Goal: Information Seeking & Learning: Understand process/instructions

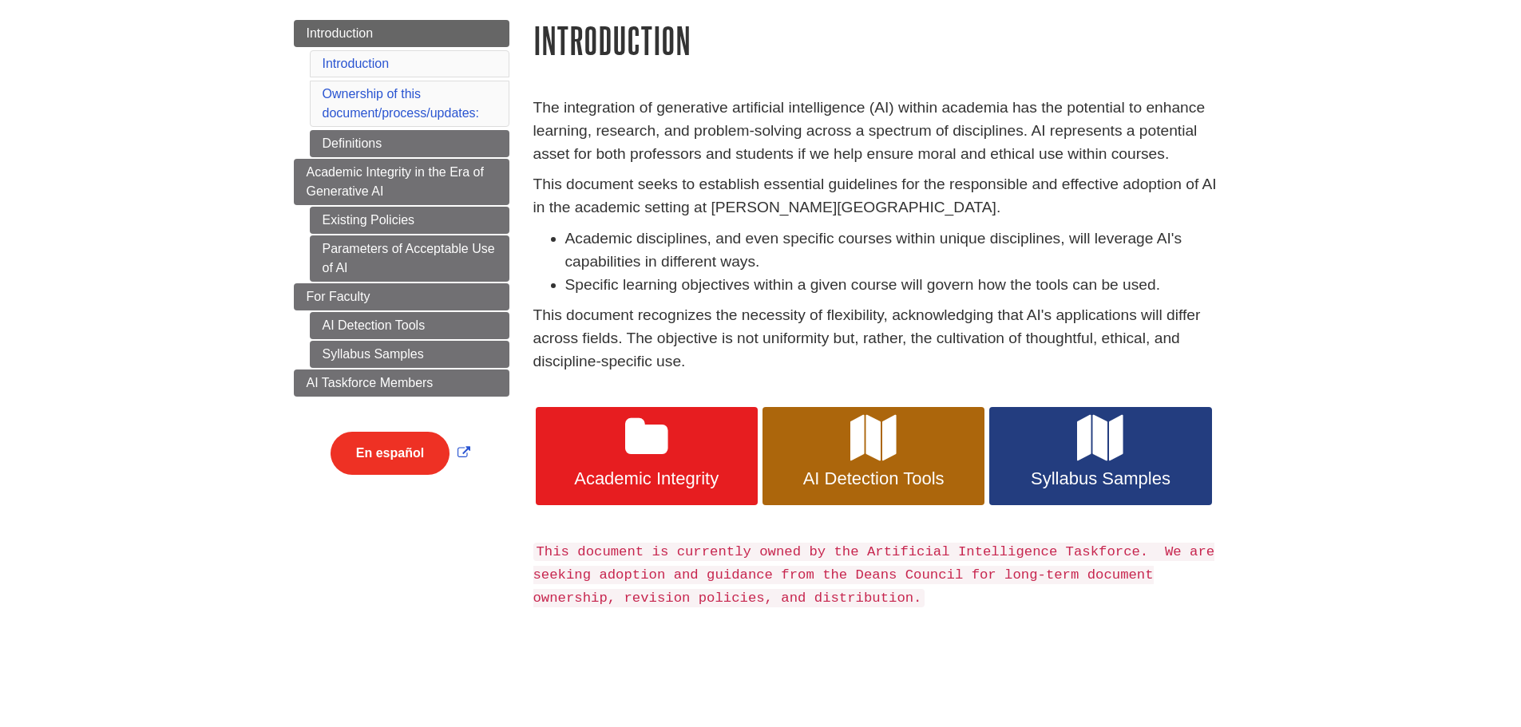
scroll to position [160, 0]
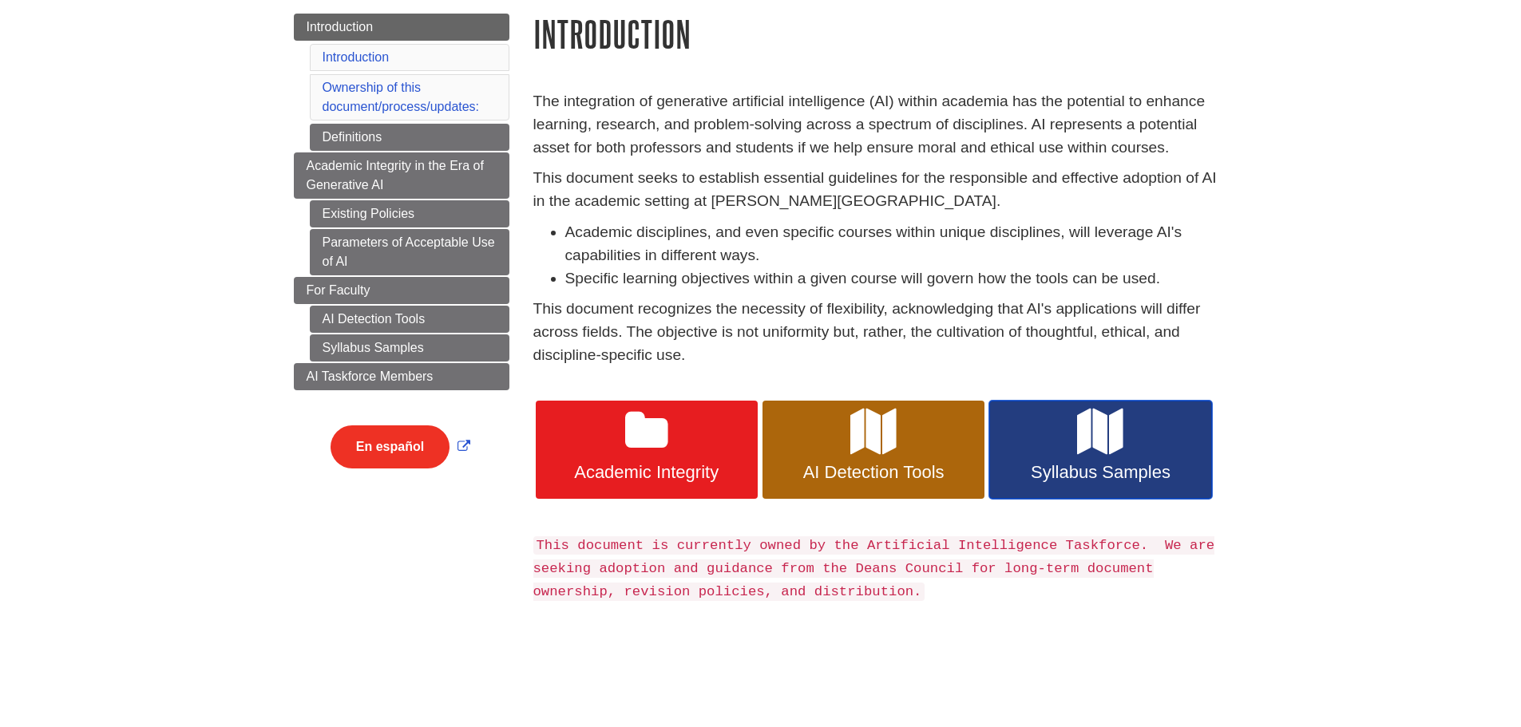
click at [1087, 442] on icon at bounding box center [1100, 432] width 46 height 46
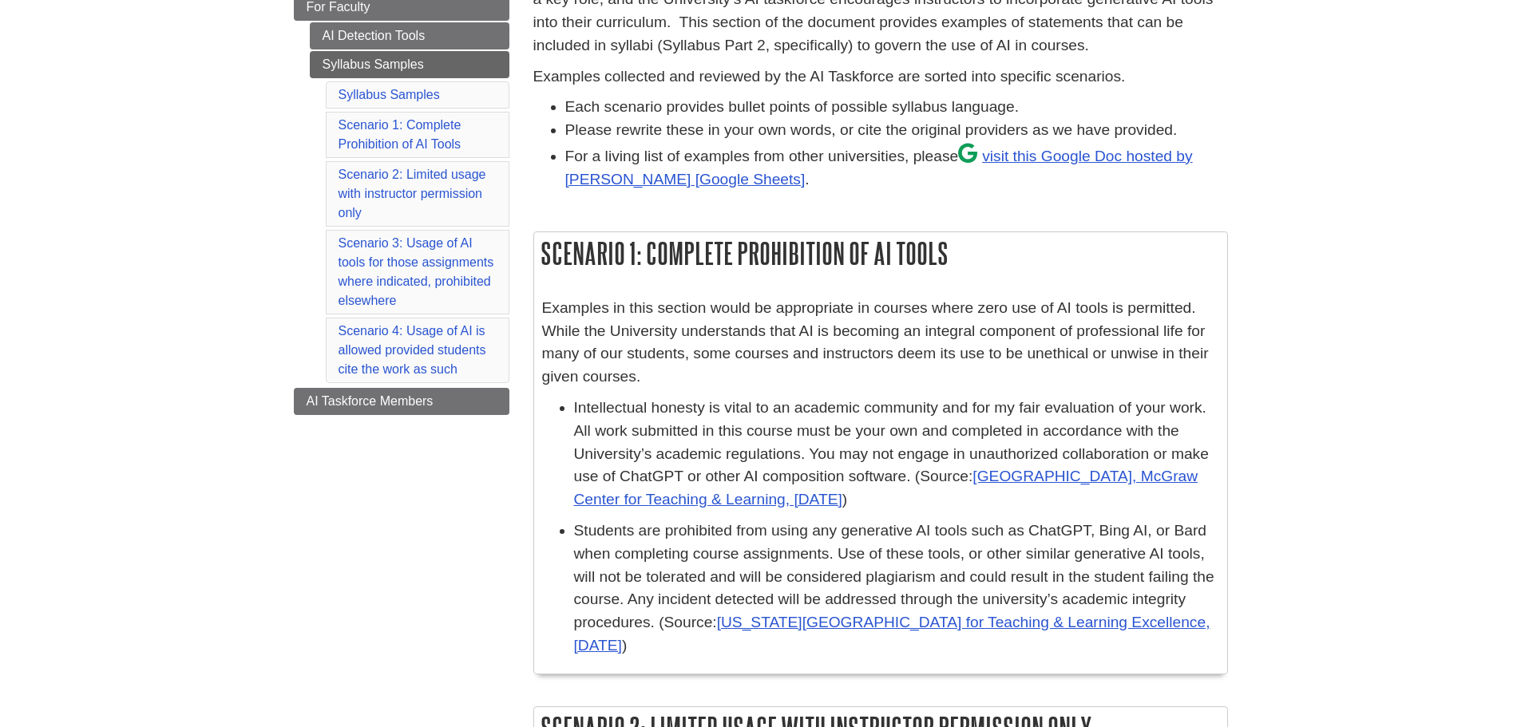
scroll to position [479, 0]
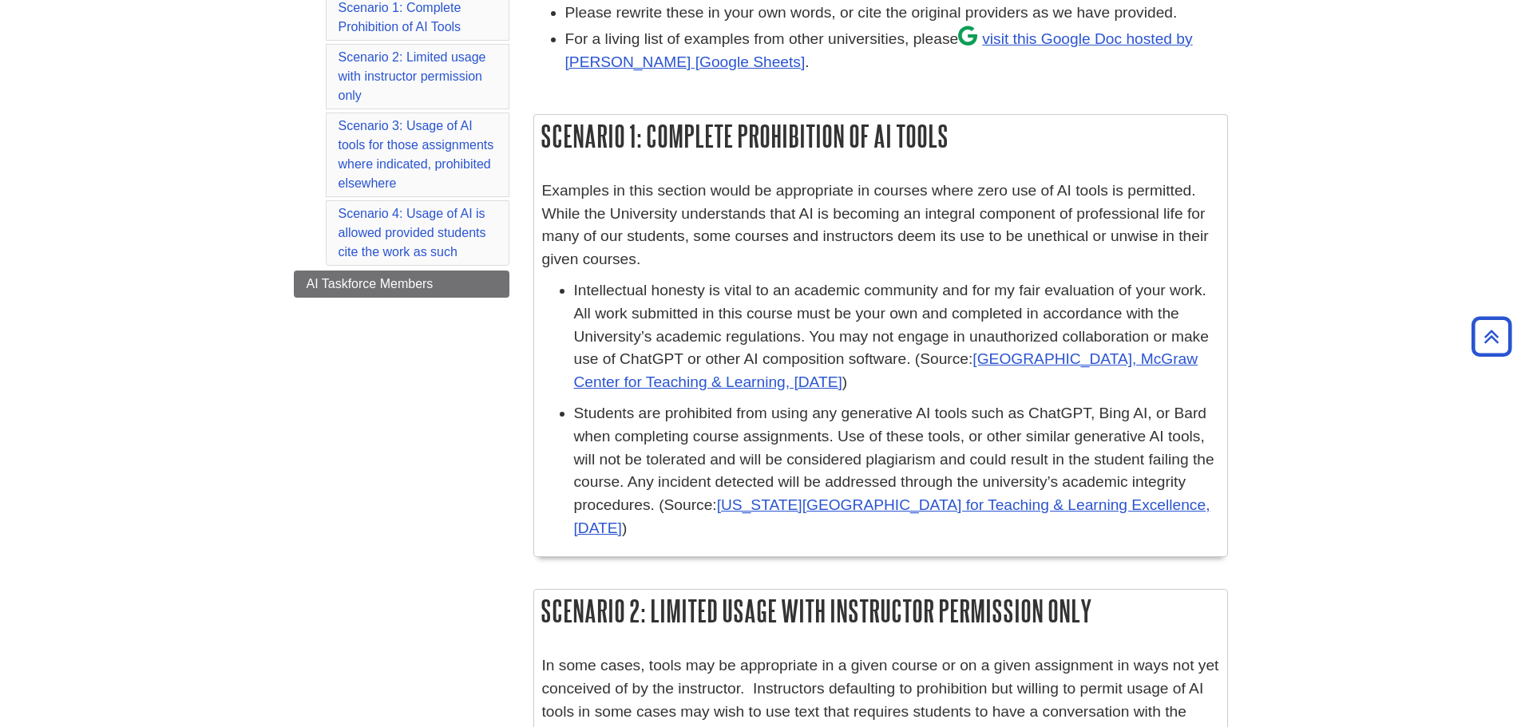
click at [689, 246] on p "Examples in this section would be appropriate in courses where zero use of AI t…" at bounding box center [880, 226] width 677 height 92
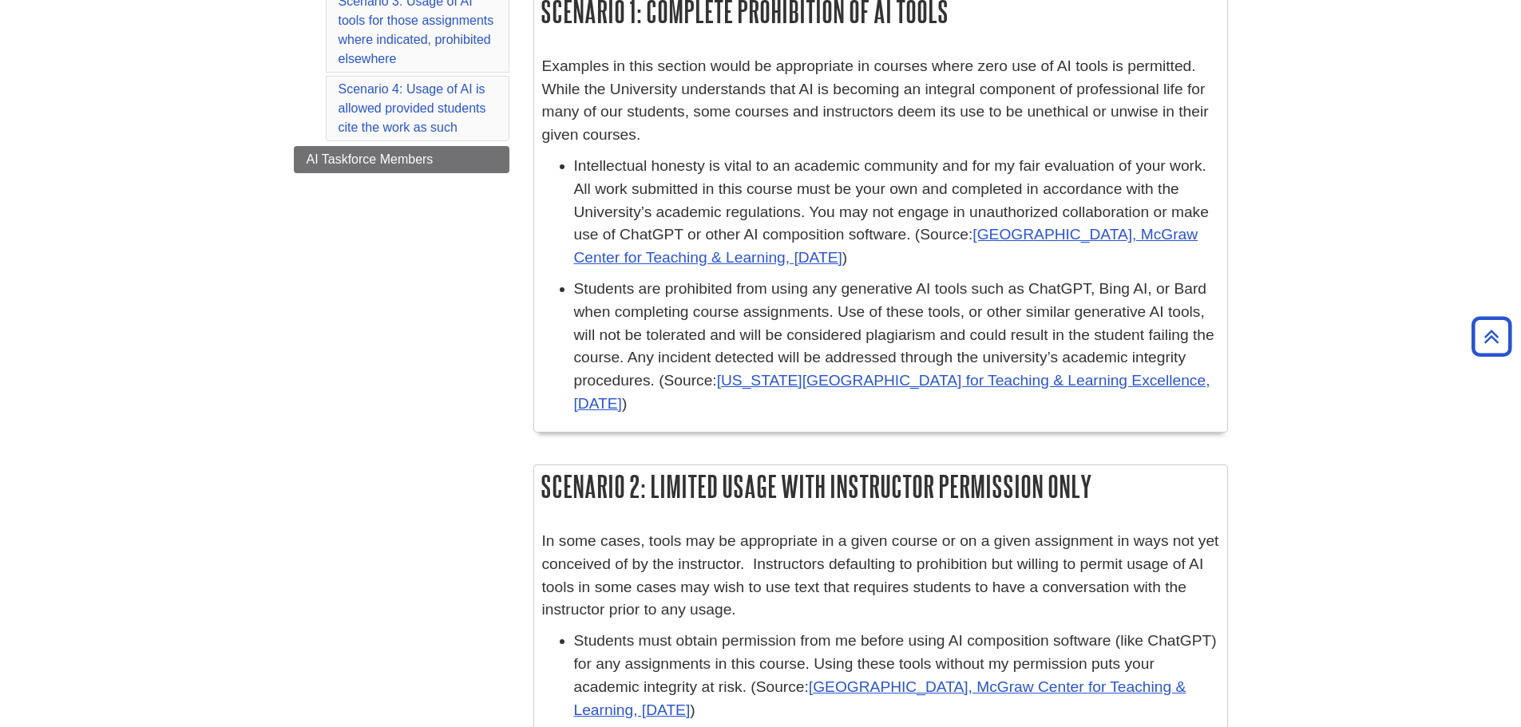
scroll to position [878, 0]
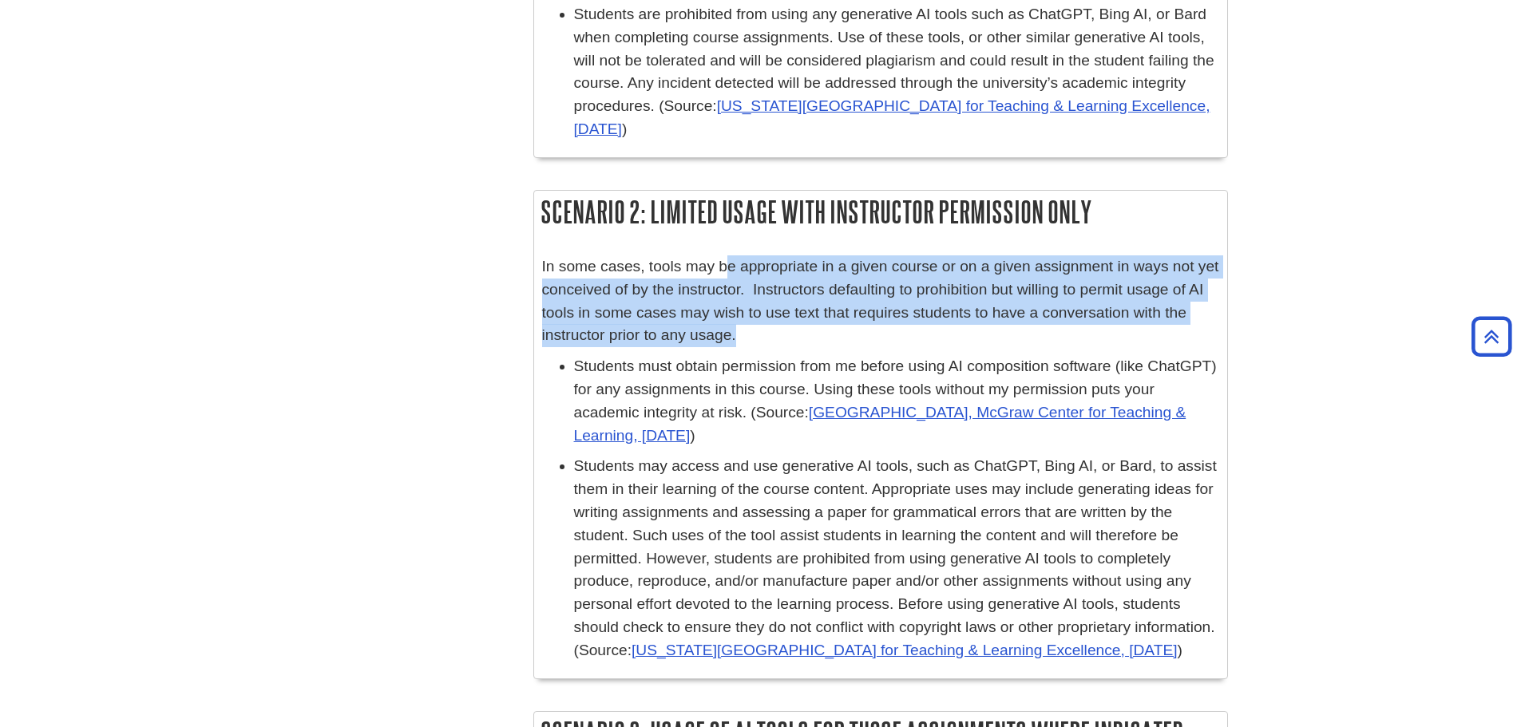
drag, startPoint x: 795, startPoint y: 279, endPoint x: 1035, endPoint y: 335, distance: 246.2
click at [998, 334] on p "In some cases, tools may be appropriate in a given course or on a given assignm…" at bounding box center [880, 302] width 677 height 92
click at [1043, 335] on p "In some cases, tools may be appropriate in a given course or on a given assignm…" at bounding box center [880, 302] width 677 height 92
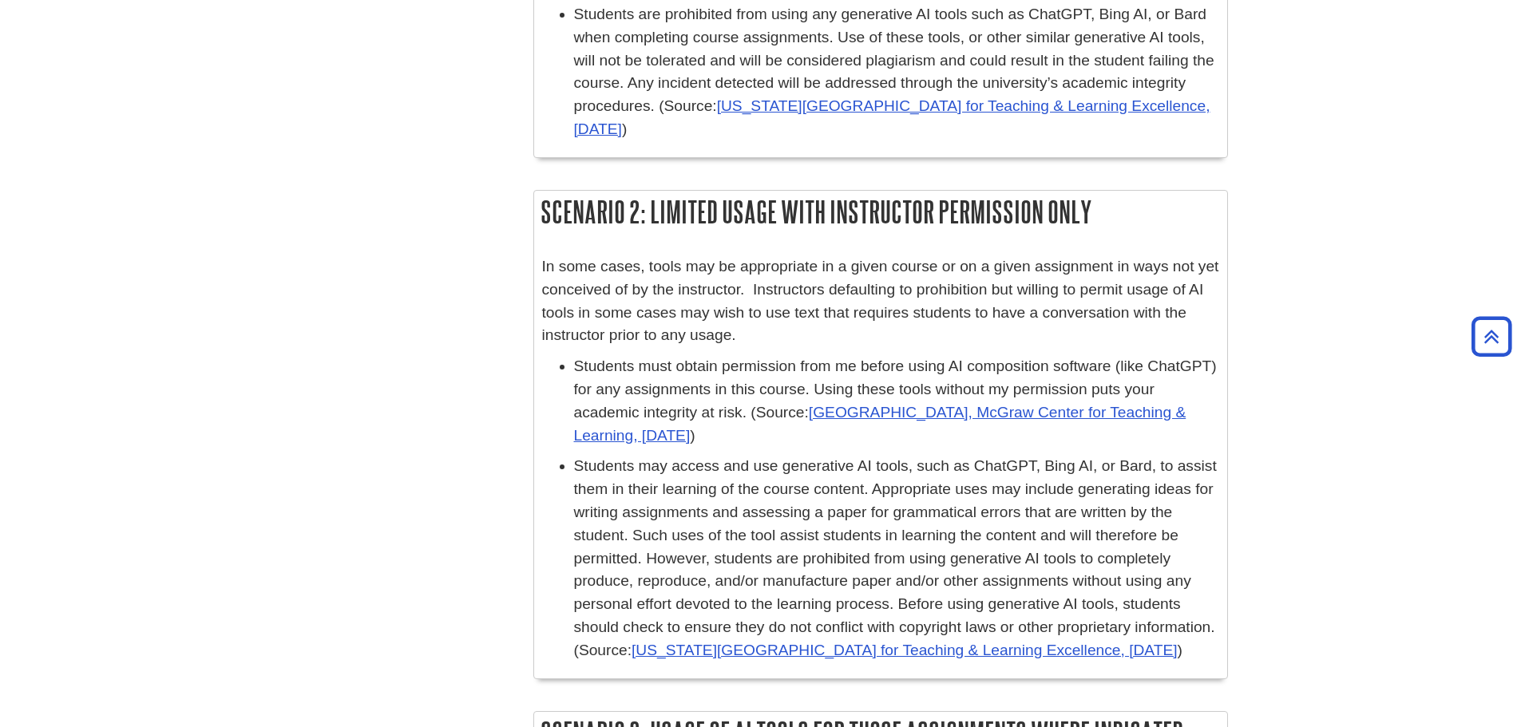
click at [1043, 334] on p "In some cases, tools may be appropriate in a given course or on a given assignm…" at bounding box center [880, 302] width 677 height 92
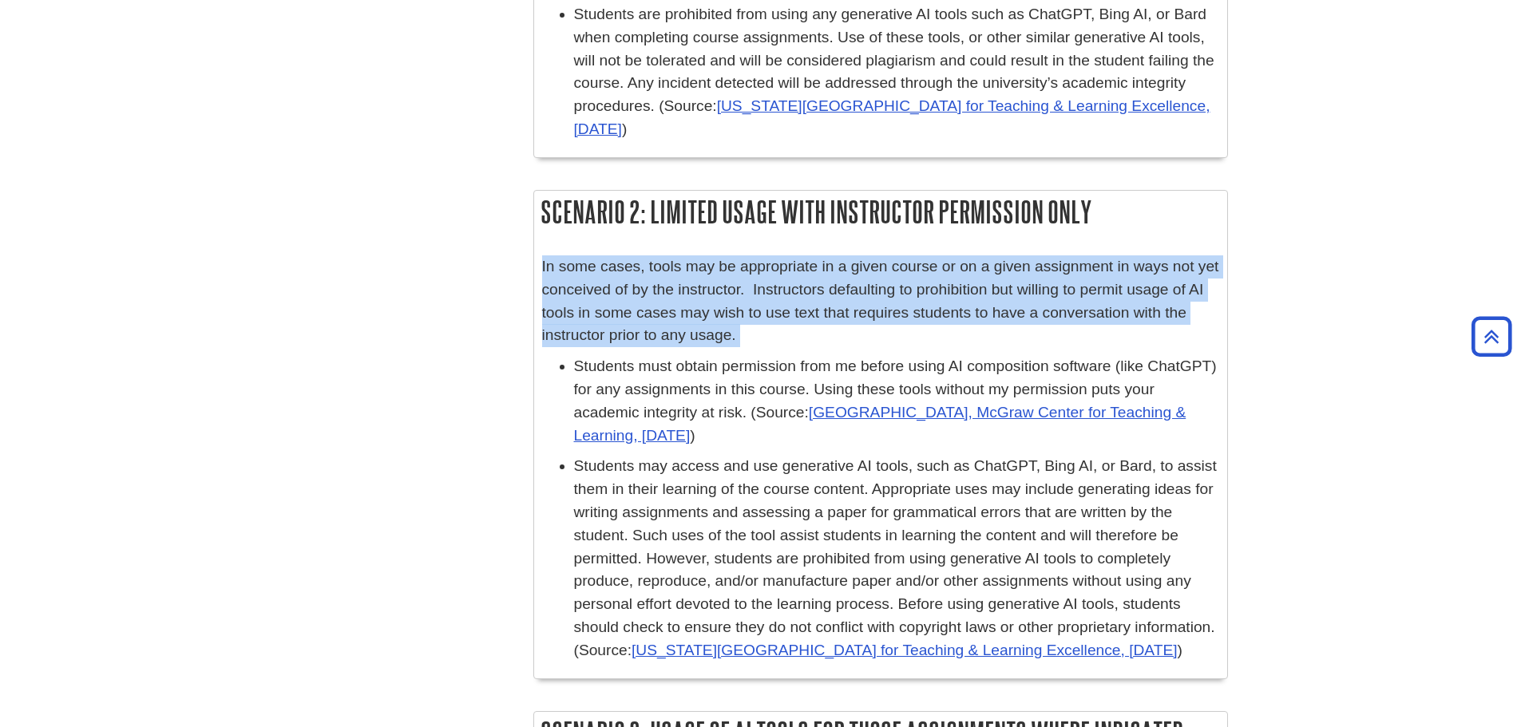
click at [1043, 333] on p "In some cases, tools may be appropriate in a given course or on a given assignm…" at bounding box center [880, 302] width 677 height 92
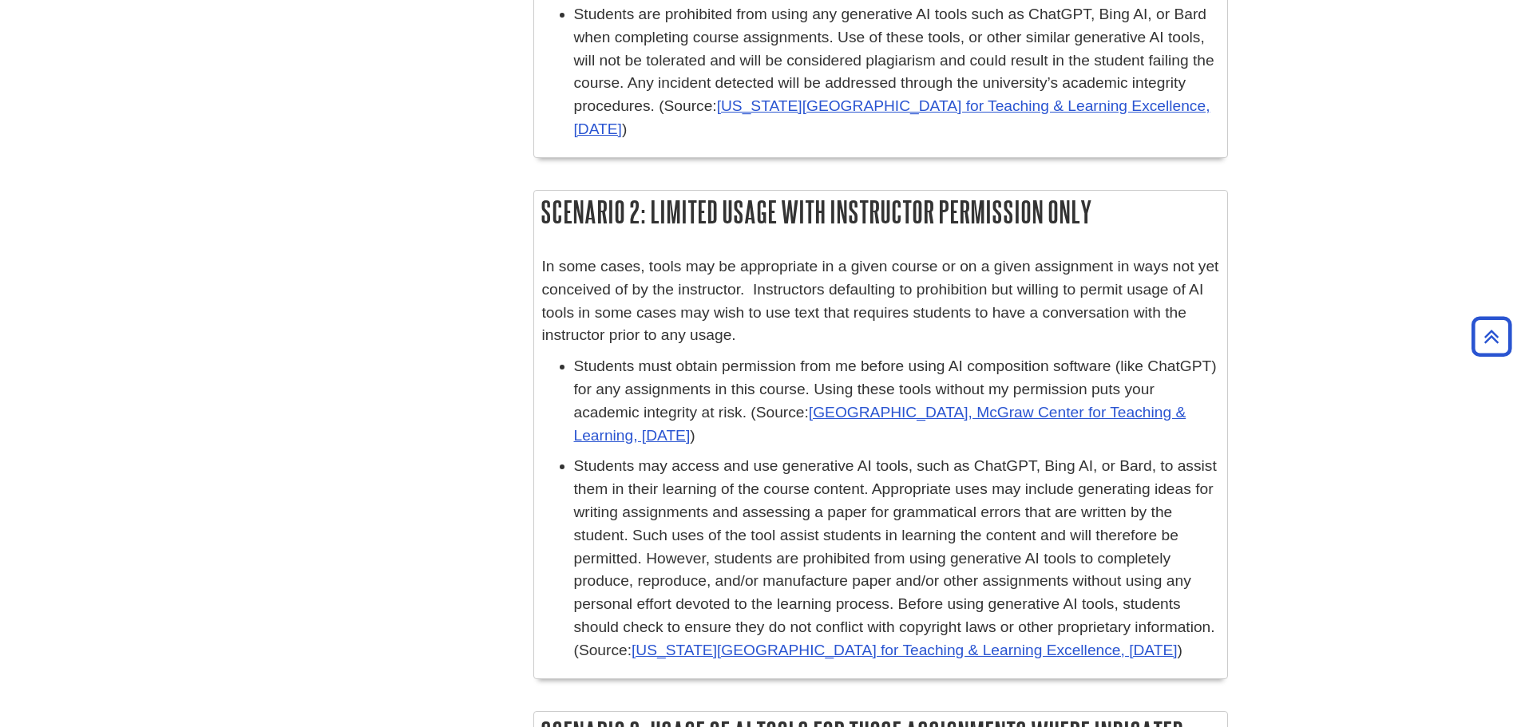
click at [1354, 316] on body "Skip to Main Content My DU Home My Davenport DU Library Library Guides DU Gener…" at bounding box center [760, 399] width 1521 height 2555
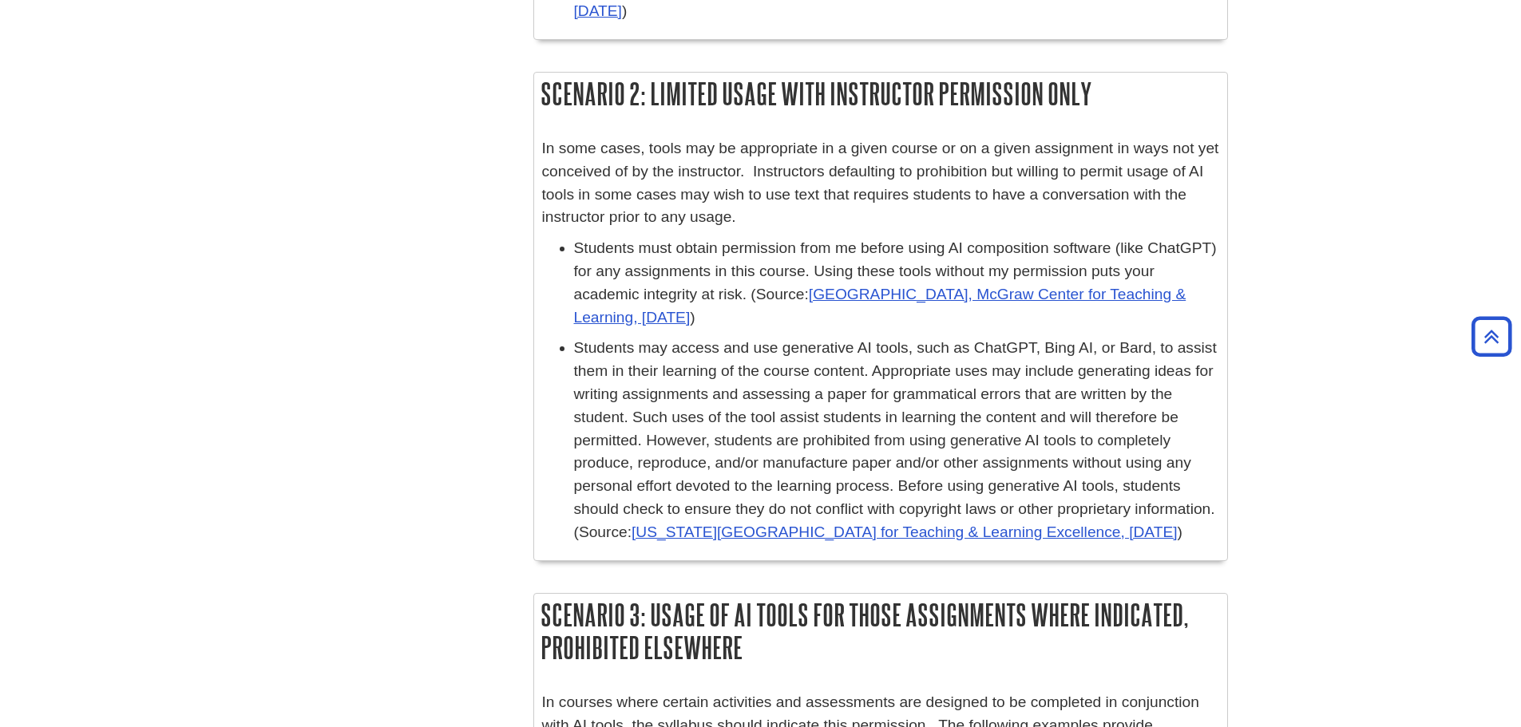
scroll to position [1038, 0]
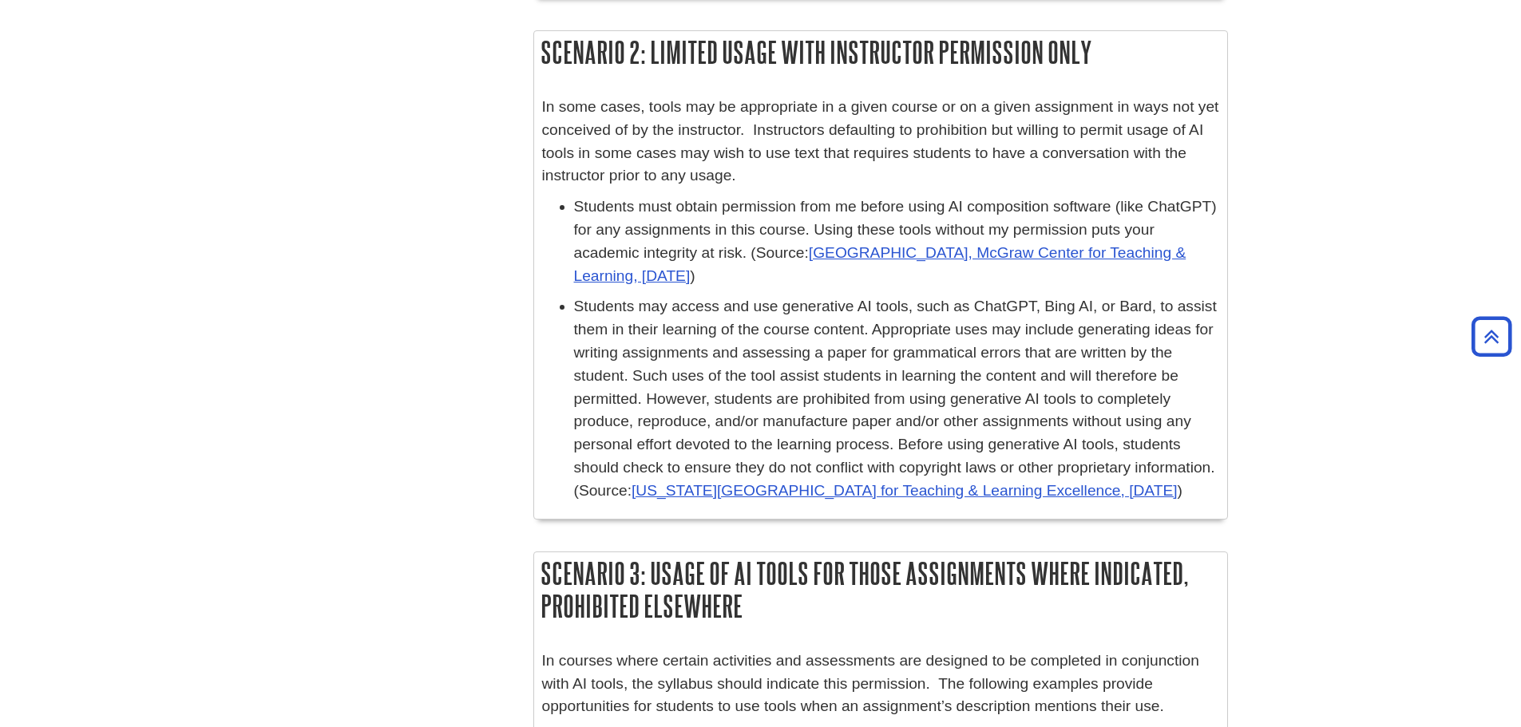
click at [744, 347] on p "Students may access and use generative AI tools, such as ChatGPT, Bing AI, or B…" at bounding box center [896, 398] width 645 height 207
click at [745, 347] on p "Students may access and use generative AI tools, such as ChatGPT, Bing AI, or B…" at bounding box center [896, 398] width 645 height 207
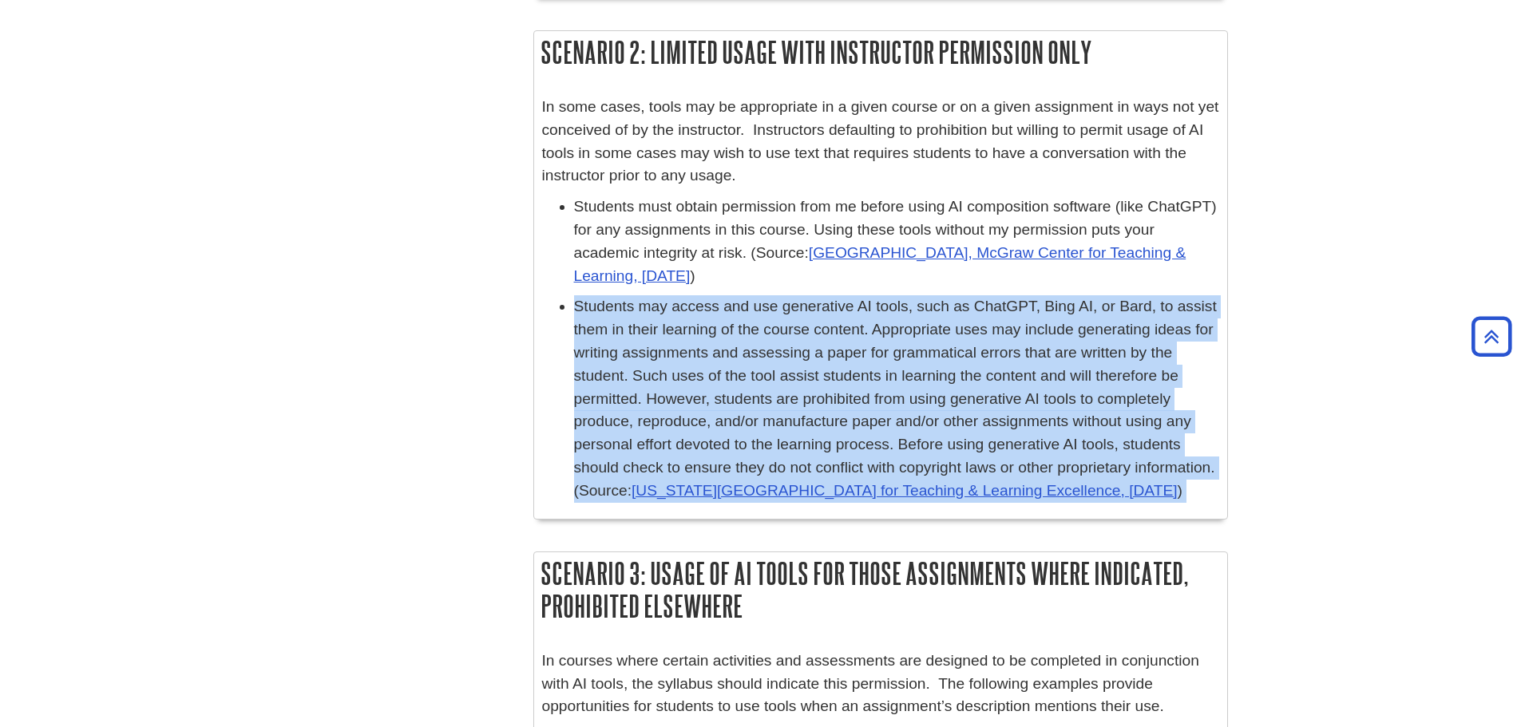
drag, startPoint x: 745, startPoint y: 347, endPoint x: 896, endPoint y: 347, distance: 150.9
click at [746, 347] on p "Students may access and use generative AI tools, such as ChatGPT, Bing AI, or B…" at bounding box center [896, 398] width 645 height 207
click at [1005, 351] on p "Students may access and use generative AI tools, such as ChatGPT, Bing AI, or B…" at bounding box center [896, 398] width 645 height 207
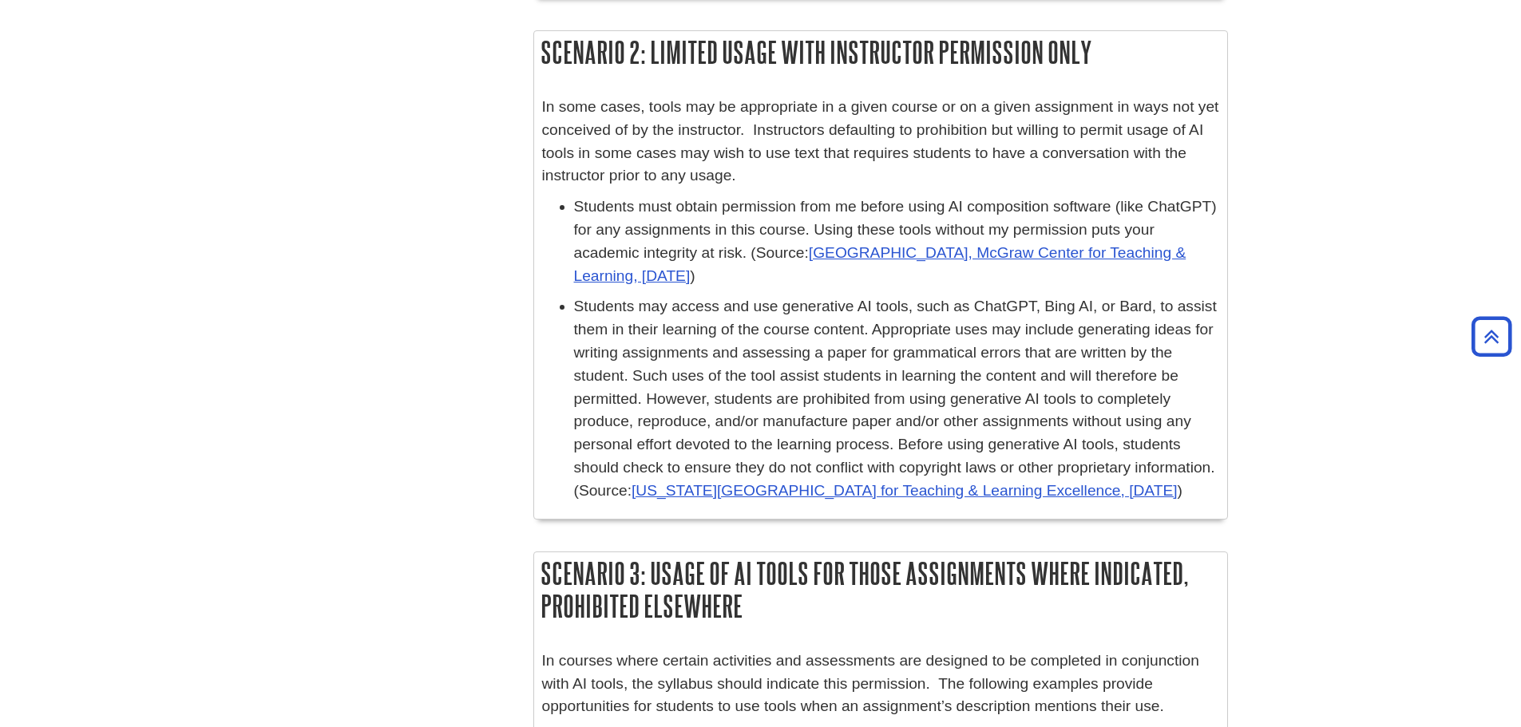
click at [953, 337] on p "Students may access and use generative AI tools, such as ChatGPT, Bing AI, or B…" at bounding box center [896, 398] width 645 height 207
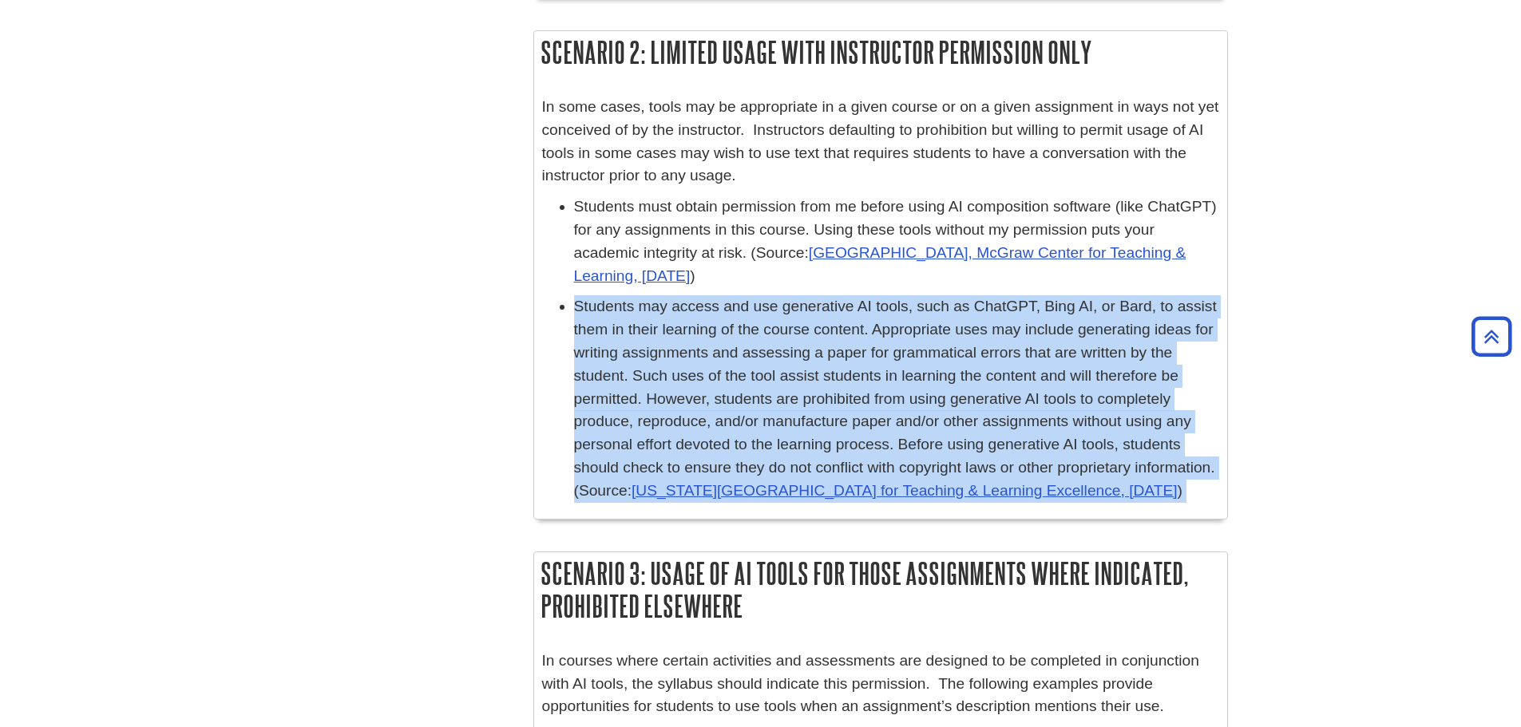
click at [953, 337] on p "Students may access and use generative AI tools, such as ChatGPT, Bing AI, or B…" at bounding box center [896, 398] width 645 height 207
click at [1108, 354] on p "Students may access and use generative AI tools, such as ChatGPT, Bing AI, or B…" at bounding box center [896, 398] width 645 height 207
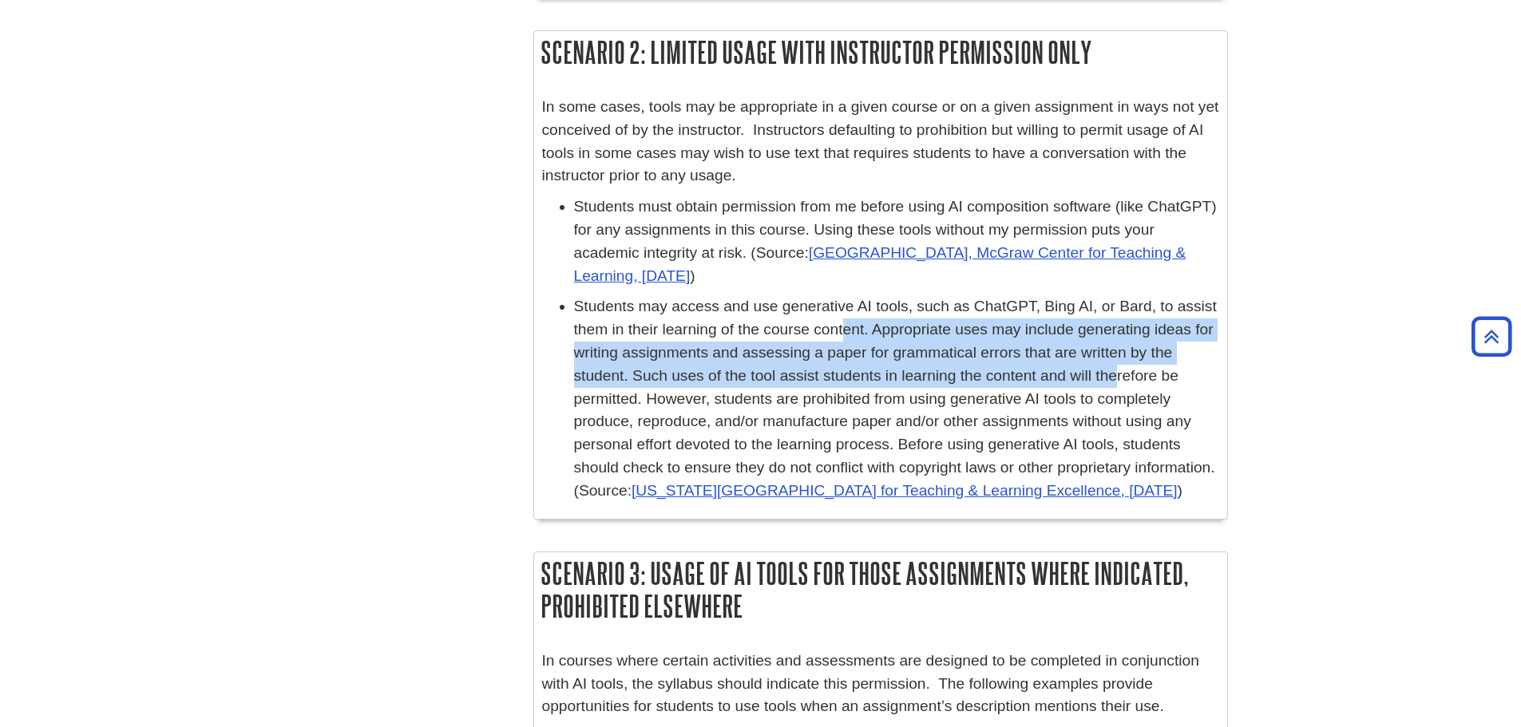
drag, startPoint x: 846, startPoint y: 321, endPoint x: 1104, endPoint y: 378, distance: 264.1
click at [1104, 378] on p "Students may access and use generative AI tools, such as ChatGPT, Bing AI, or B…" at bounding box center [896, 398] width 645 height 207
click at [1104, 370] on p "Students may access and use generative AI tools, such as ChatGPT, Bing AI, or B…" at bounding box center [896, 398] width 645 height 207
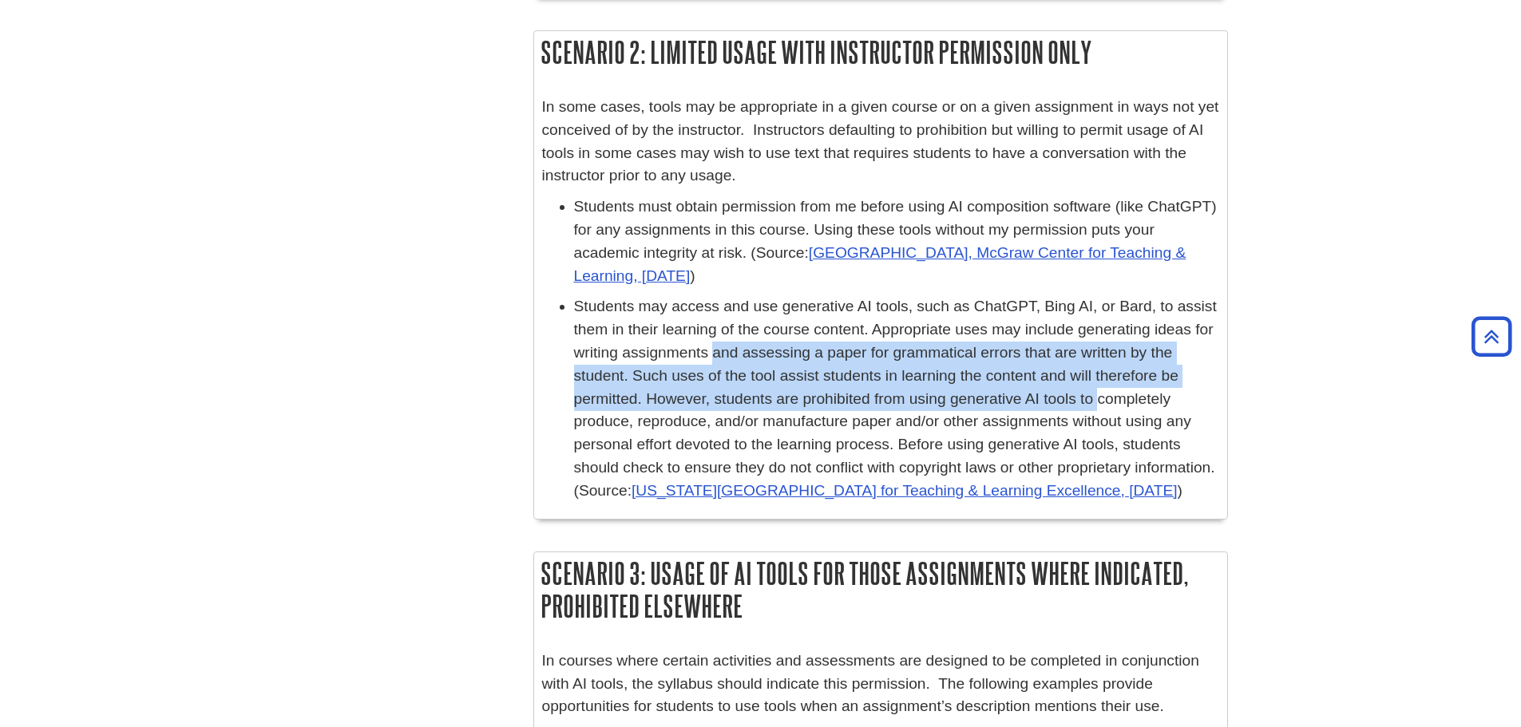
drag, startPoint x: 711, startPoint y: 350, endPoint x: 1059, endPoint y: 410, distance: 353.4
click at [1057, 406] on p "Students may access and use generative AI tools, such as ChatGPT, Bing AI, or B…" at bounding box center [896, 398] width 645 height 207
click at [1059, 410] on p "Students may access and use generative AI tools, such as ChatGPT, Bing AI, or B…" at bounding box center [896, 398] width 645 height 207
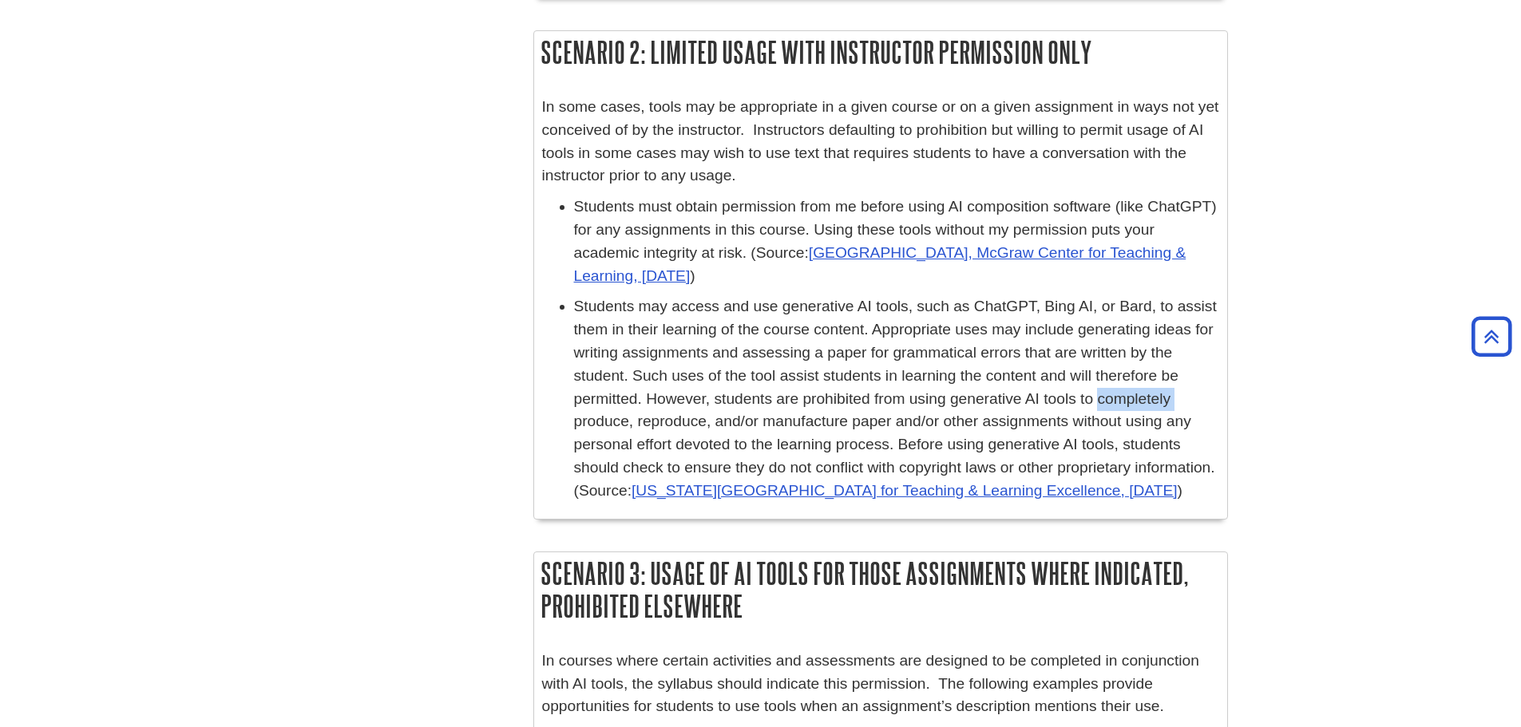
click at [1059, 408] on p "Students may access and use generative AI tools, such as ChatGPT, Bing AI, or B…" at bounding box center [896, 398] width 645 height 207
click at [1059, 407] on p "Students may access and use generative AI tools, such as ChatGPT, Bing AI, or B…" at bounding box center [896, 398] width 645 height 207
click at [1090, 394] on p "Students may access and use generative AI tools, such as ChatGPT, Bing AI, or B…" at bounding box center [896, 398] width 645 height 207
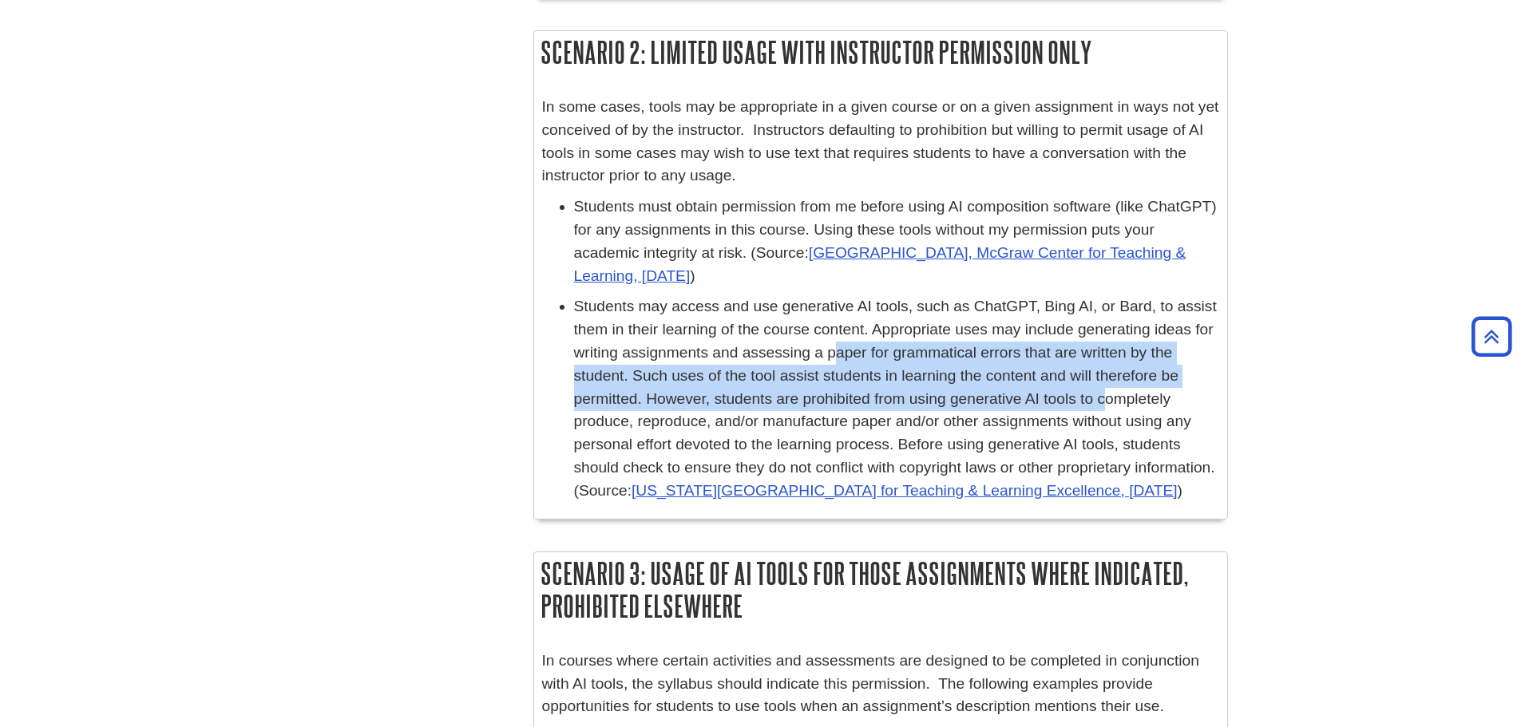
drag, startPoint x: 846, startPoint y: 345, endPoint x: 1060, endPoint y: 389, distance: 218.5
click at [1067, 394] on p "Students may access and use generative AI tools, such as ChatGPT, Bing AI, or B…" at bounding box center [896, 398] width 645 height 207
click at [1057, 388] on p "Students may access and use generative AI tools, such as ChatGPT, Bing AI, or B…" at bounding box center [896, 398] width 645 height 207
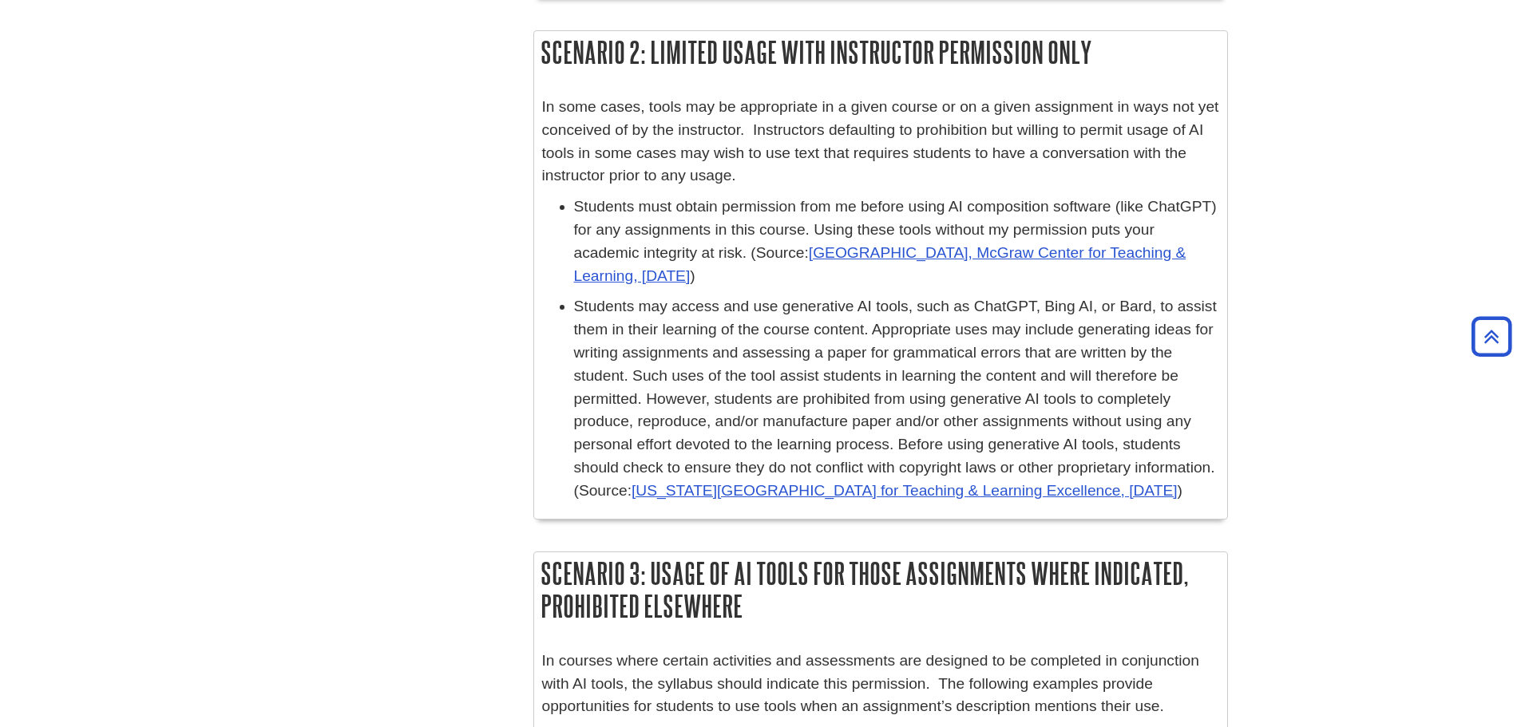
drag, startPoint x: 761, startPoint y: 351, endPoint x: 1089, endPoint y: 426, distance: 336.7
click at [765, 351] on p "Students may access and use generative AI tools, such as ChatGPT, Bing AI, or B…" at bounding box center [896, 398] width 645 height 207
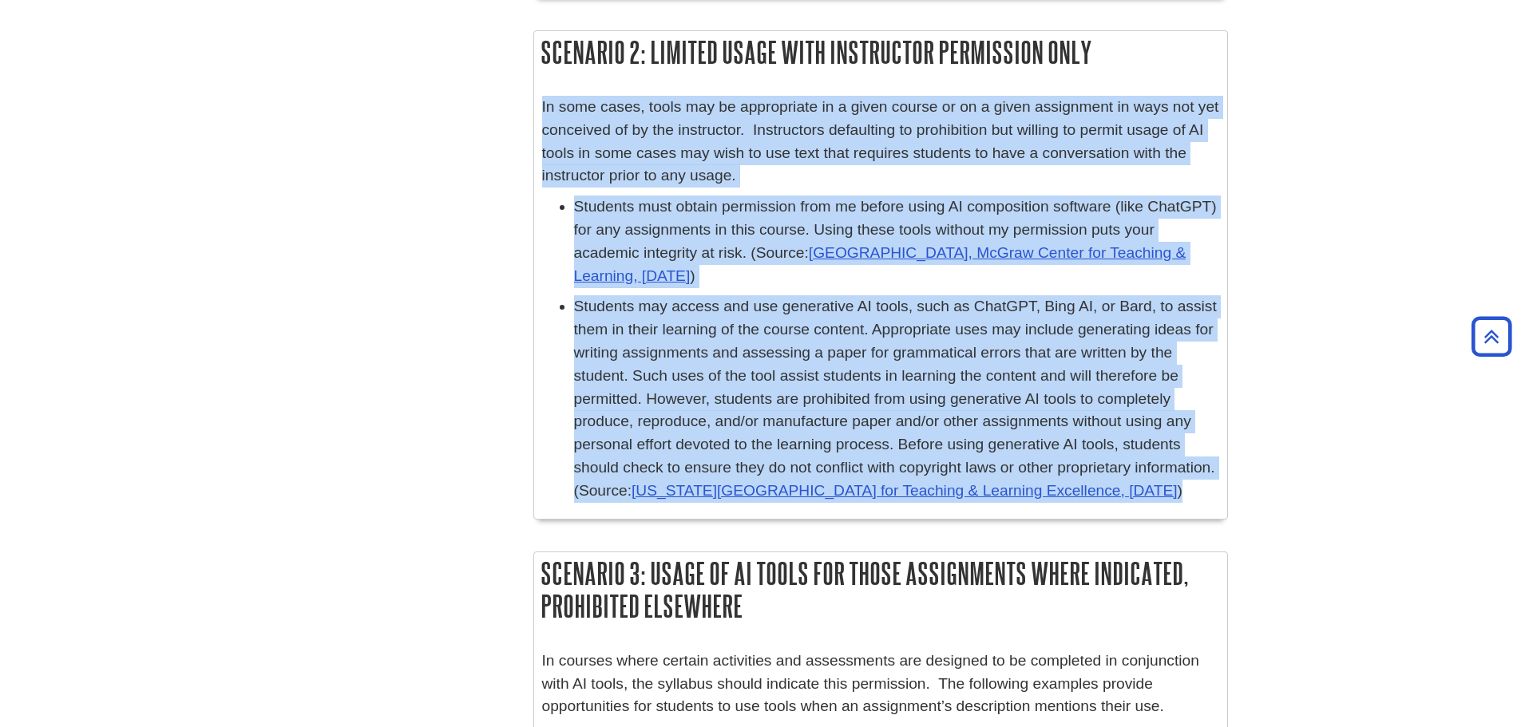
drag, startPoint x: 1206, startPoint y: 489, endPoint x: 543, endPoint y: 113, distance: 761.7
click at [543, 113] on div "In some cases, tools may be appropriate in a given course or on a given assignm…" at bounding box center [880, 303] width 677 height 415
copy div "In some cases, tools may be appropriate in a given course or on a given assignm…"
